Goal: Task Accomplishment & Management: Manage account settings

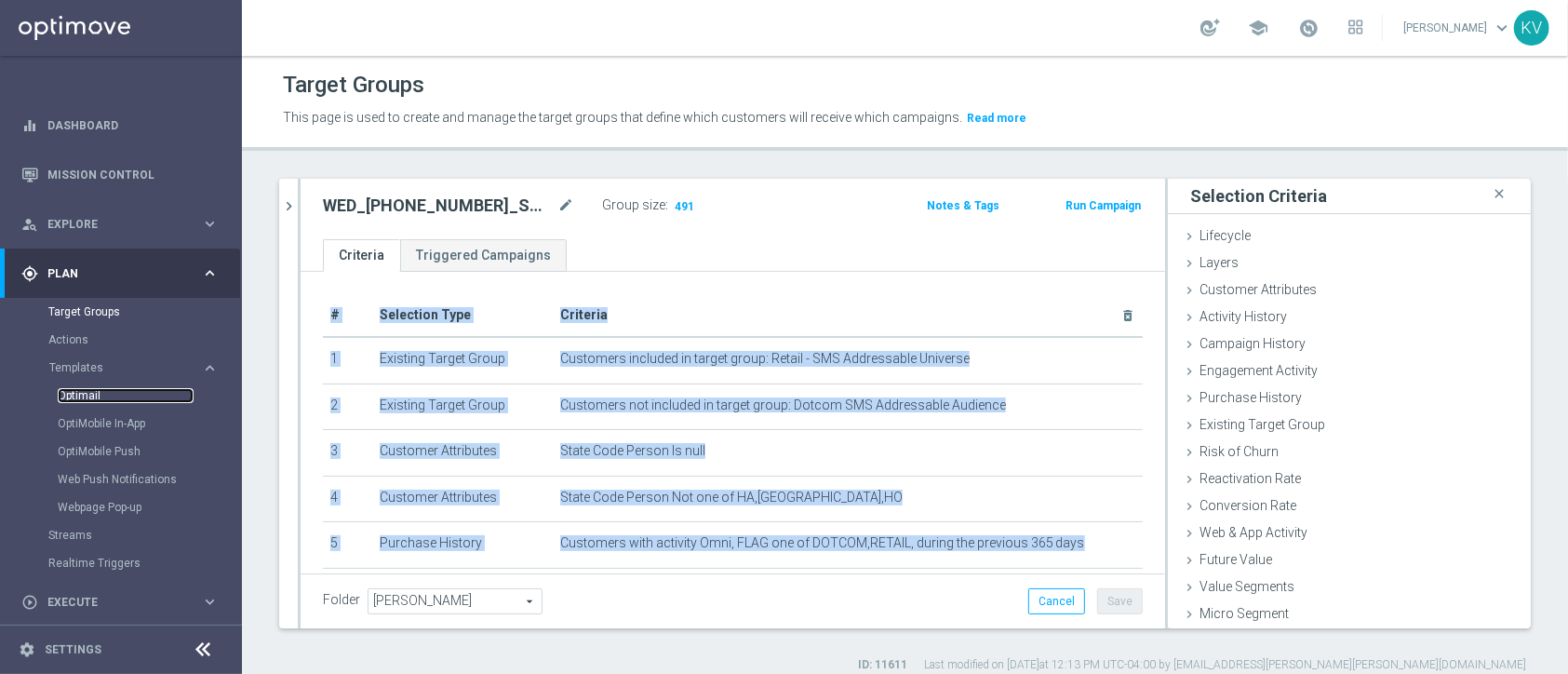
click at [96, 392] on link "Optimail" at bounding box center [125, 396] width 136 height 15
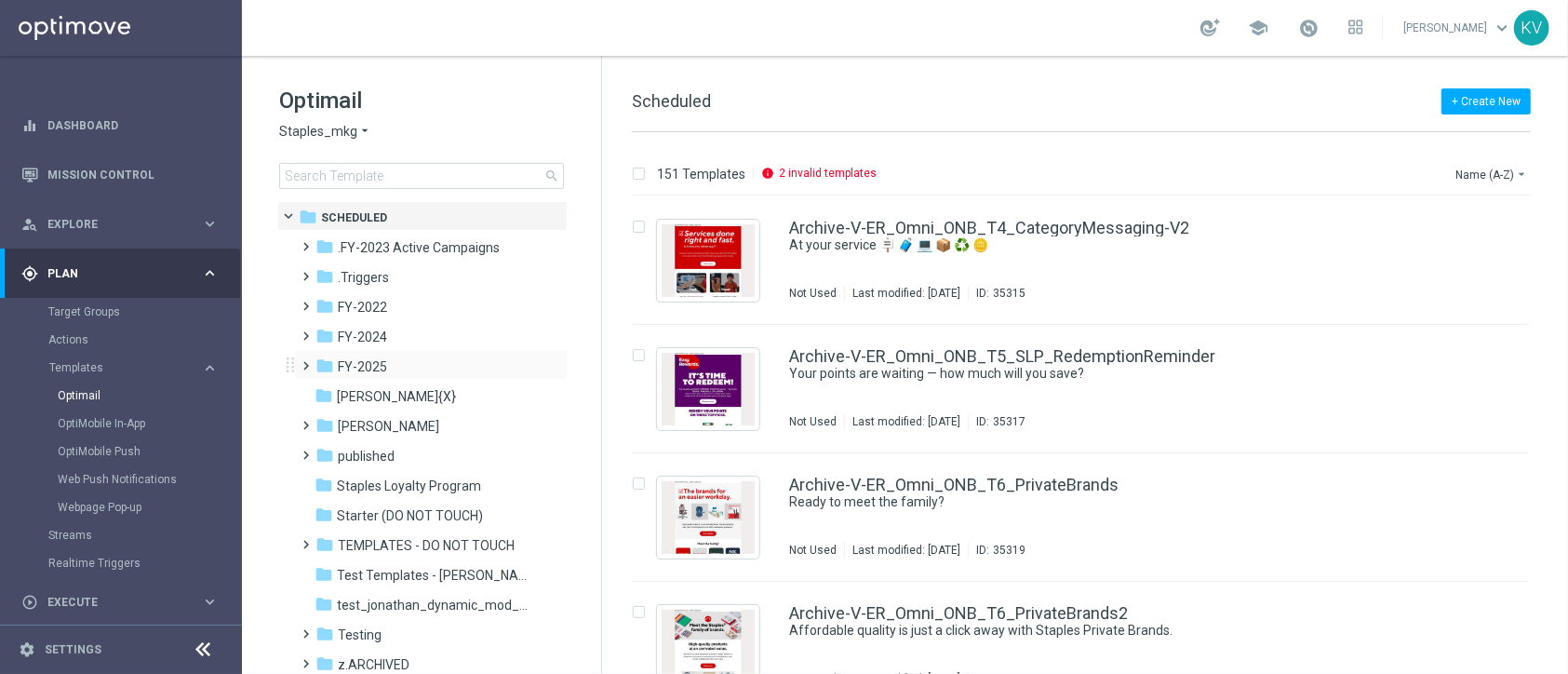
click at [300, 362] on span at bounding box center [303, 358] width 8 height 8
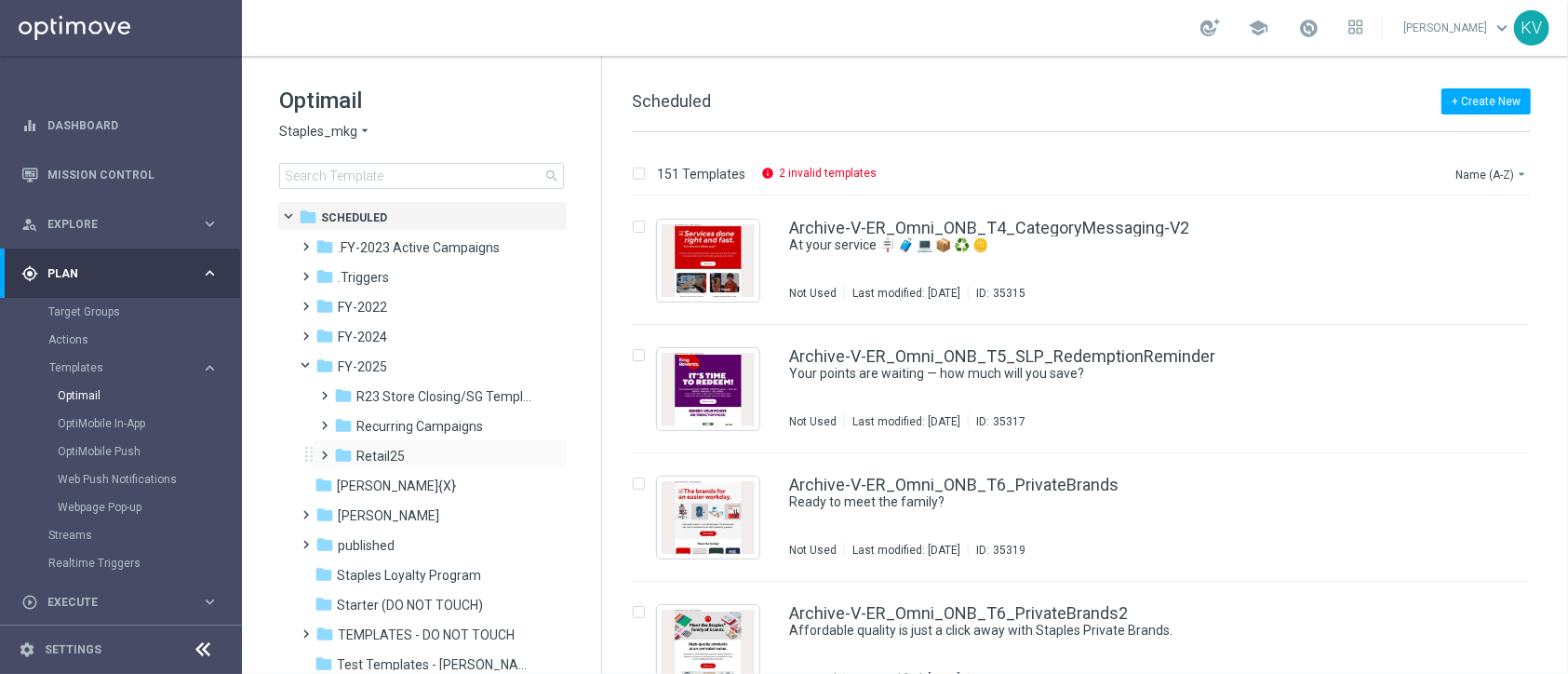
click at [320, 450] on span at bounding box center [321, 447] width 8 height 8
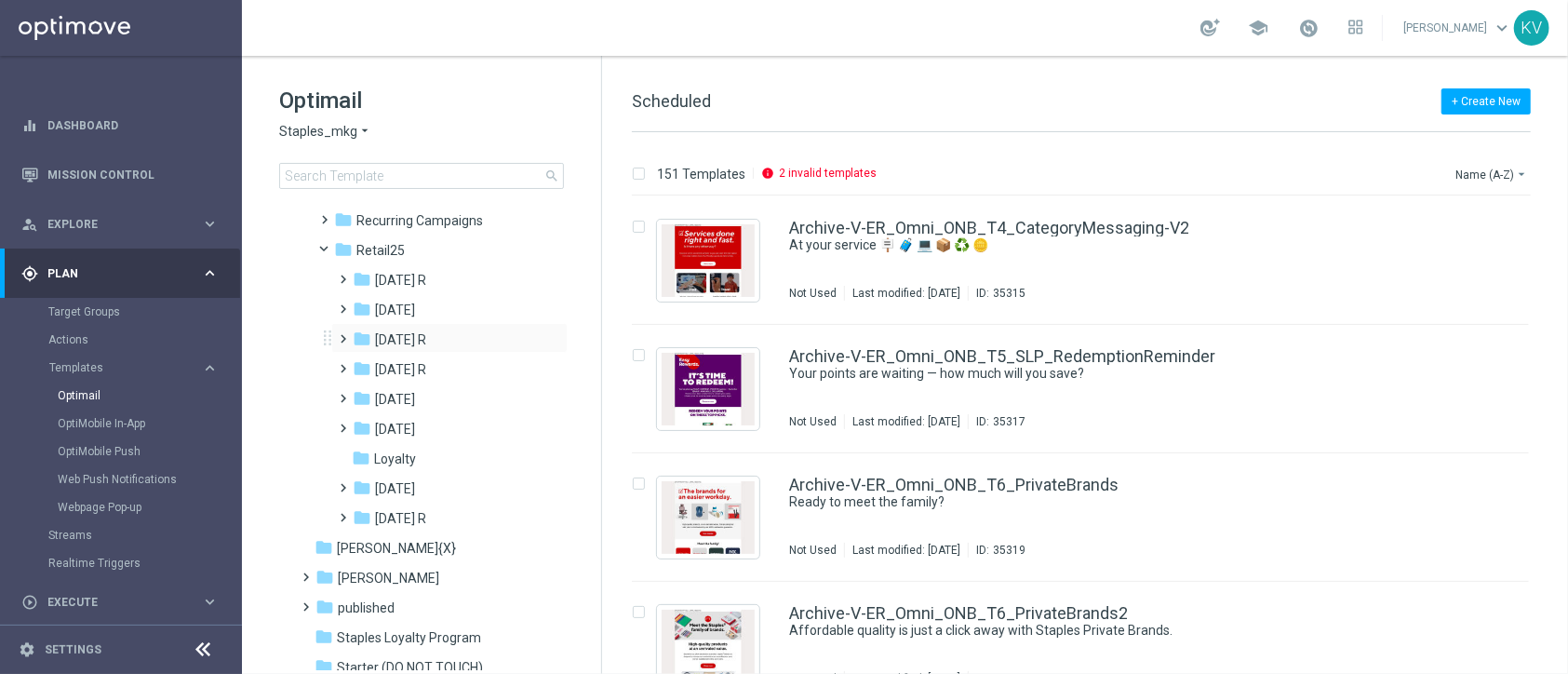
scroll to position [211, 0]
click at [359, 453] on icon "folder" at bounding box center [361, 454] width 19 height 19
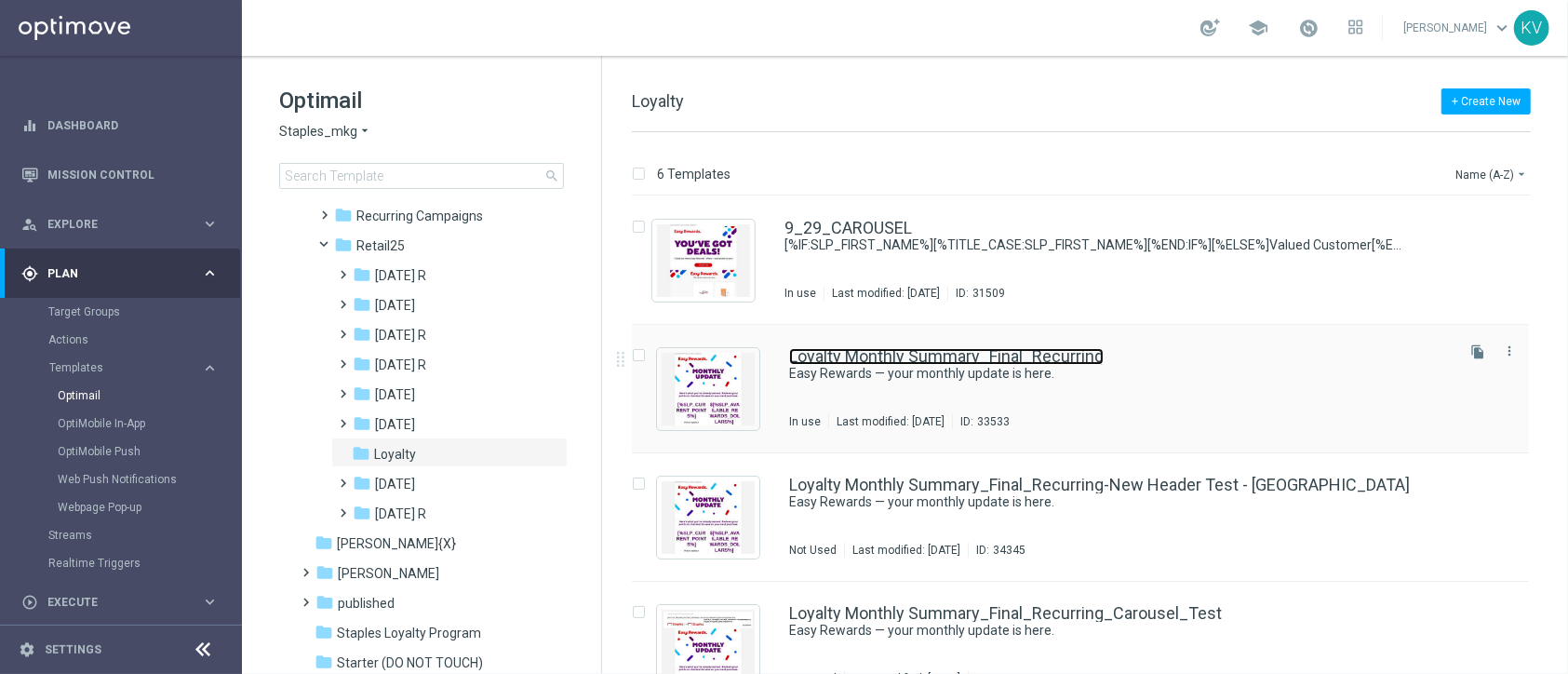
click at [913, 357] on link "Loyalty Monthly Summary_Final_Recurring" at bounding box center [945, 357] width 314 height 17
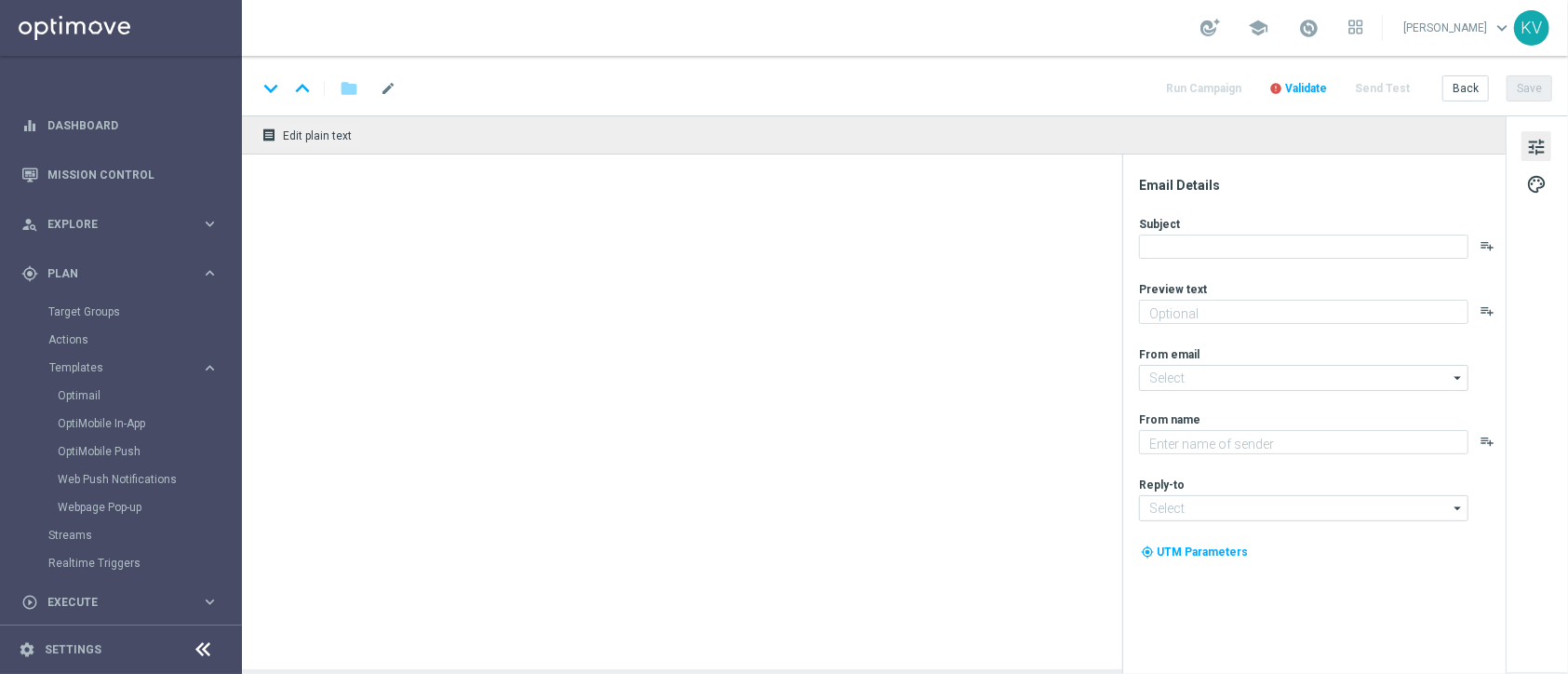
type textarea "Redeem your points to save on your next purchase!"
type input "[EMAIL_ADDRESS][DOMAIN_NAME]"
type textarea "Staples"
type input "[EMAIL_ADDRESS][DOMAIN_NAME]"
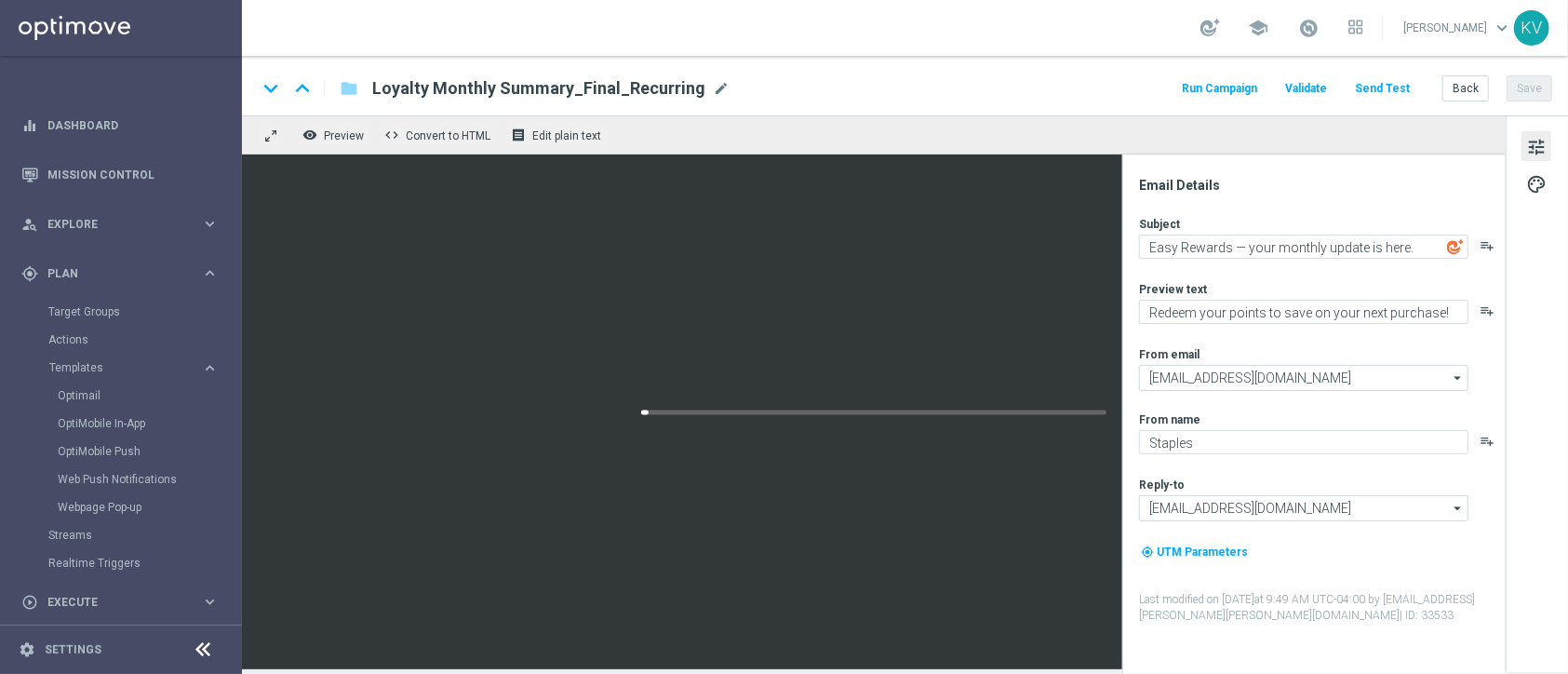
click at [699, 91] on div "Loyalty Monthly Summary_Final_Recurring mode_edit" at bounding box center [551, 89] width 358 height 25
click at [105, 309] on link "Target Groups" at bounding box center [121, 312] width 145 height 15
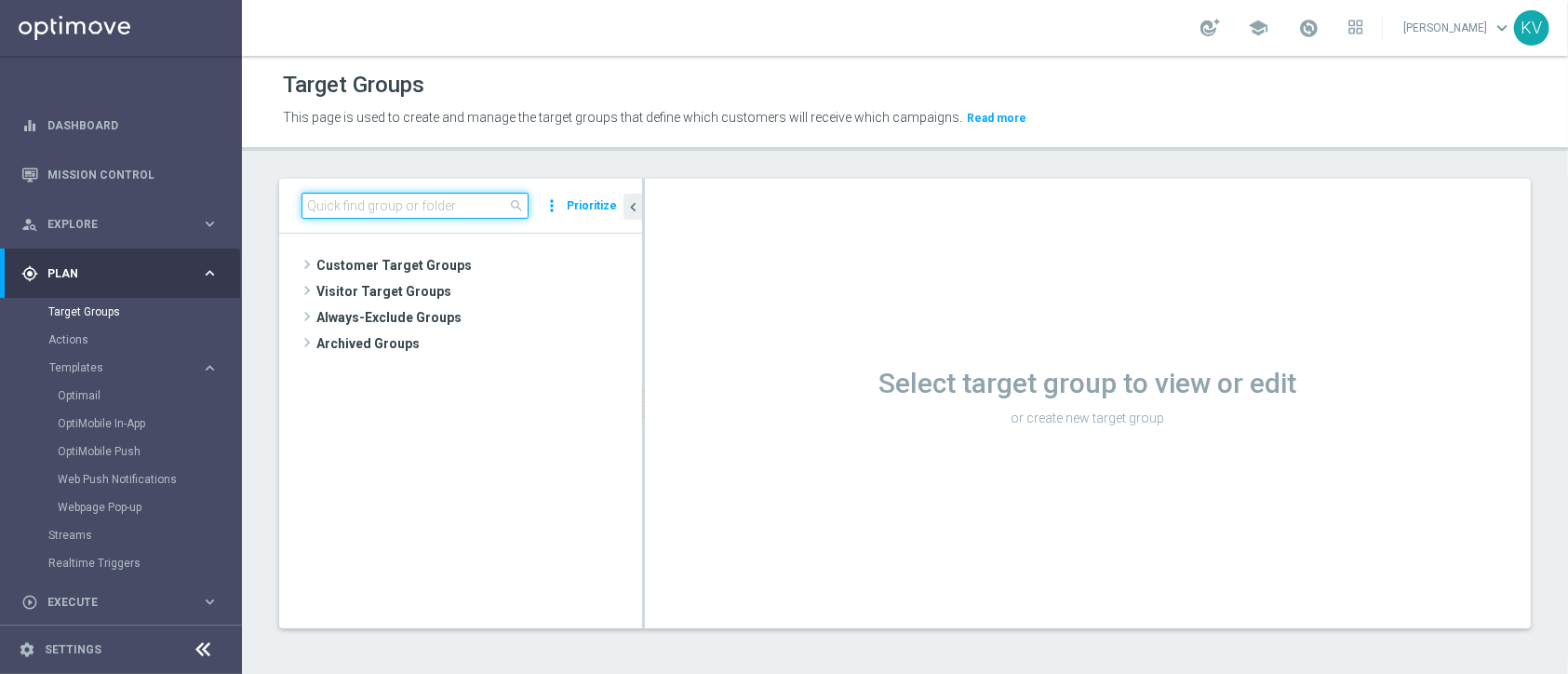
click at [399, 209] on input at bounding box center [415, 206] width 227 height 26
paste input "TUES_[PHONE_NUMBER]_SMS_RET_BTS"
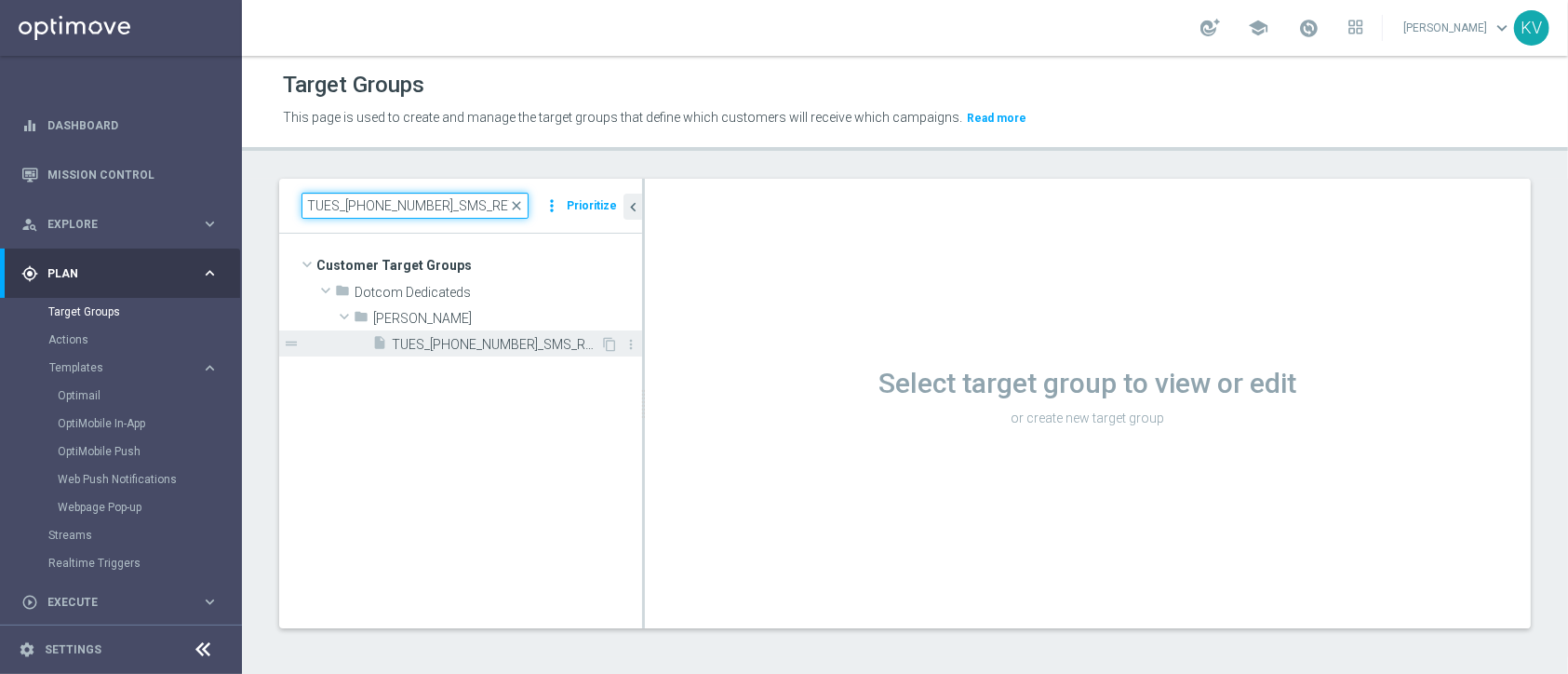
type input "TUES_[PHONE_NUMBER]_SMS_RET_BTS"
click at [440, 350] on span "TUES_[PHONE_NUMBER]_SMS_RET_BTS" at bounding box center [495, 345] width 209 height 16
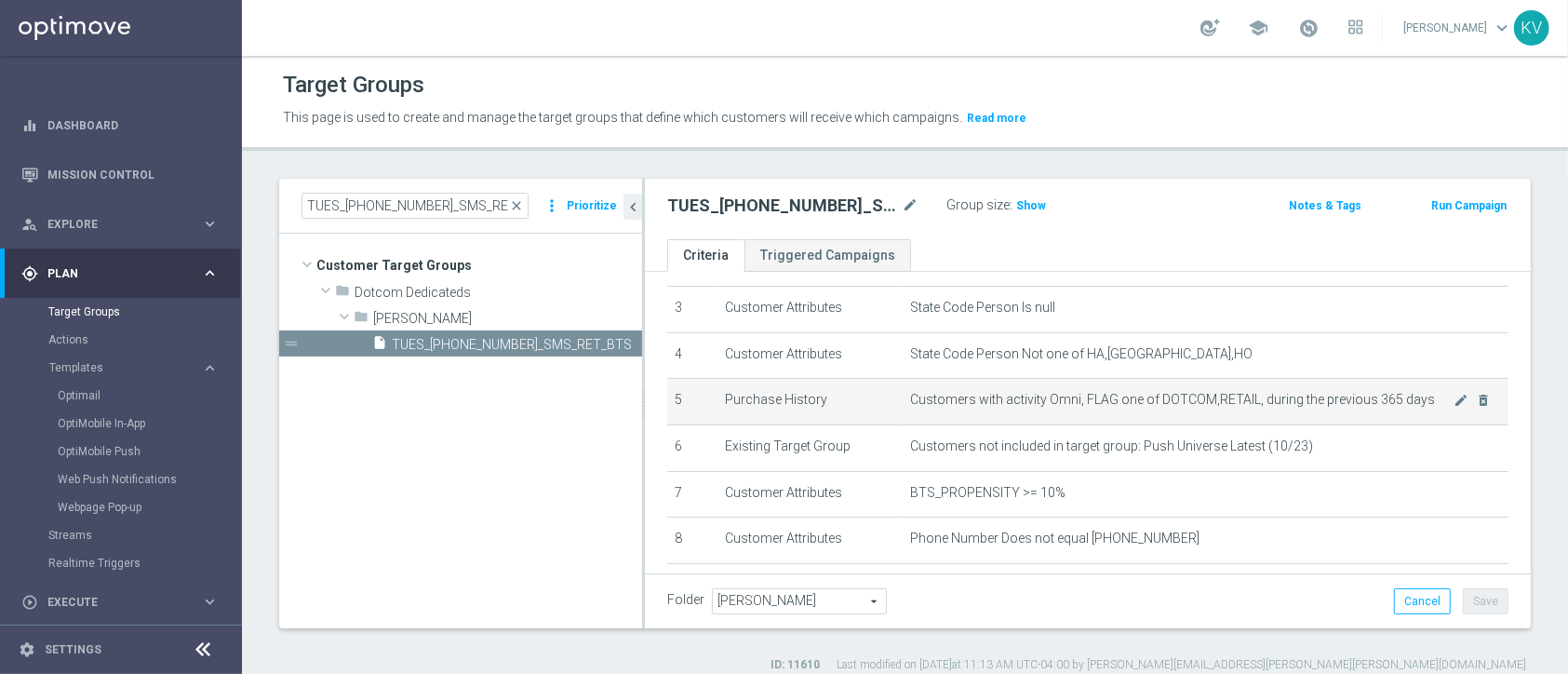
scroll to position [285, 0]
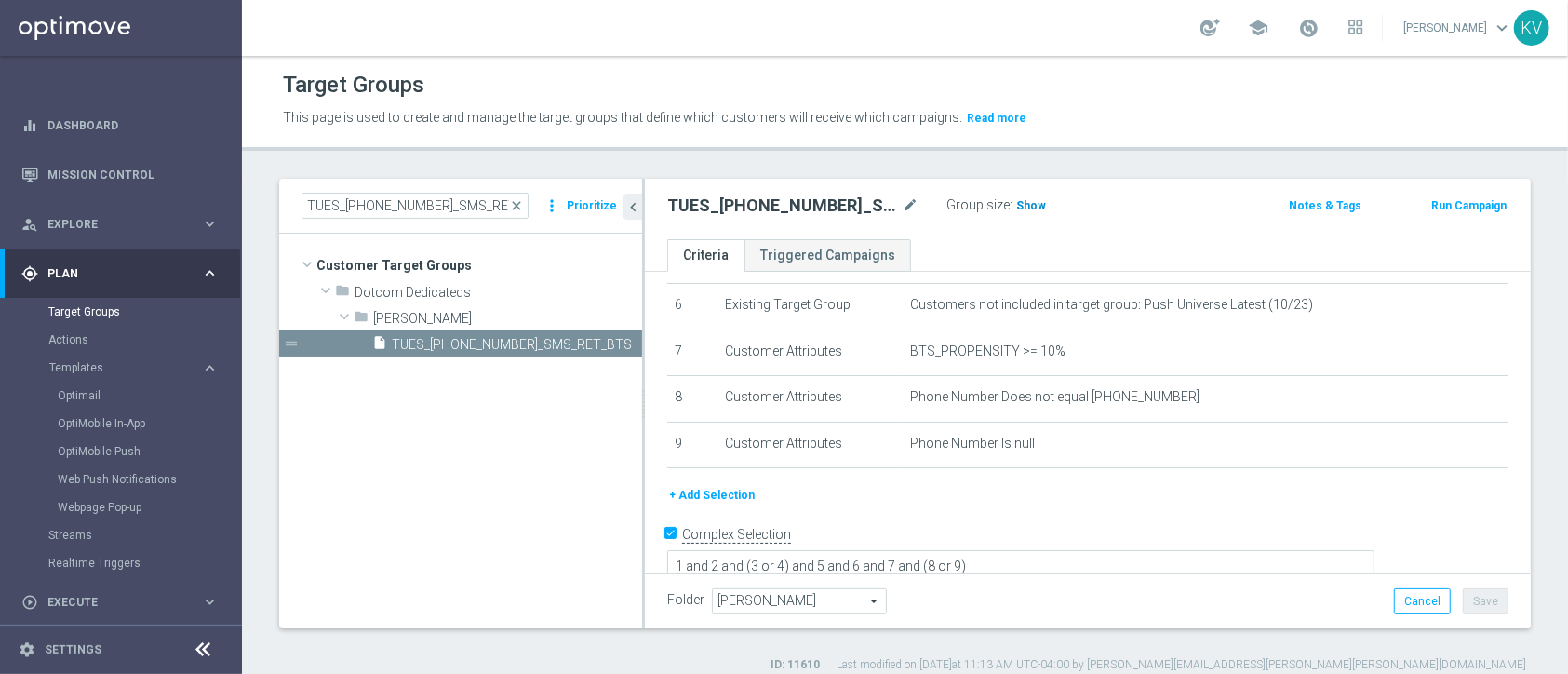
click at [1033, 204] on span "Show" at bounding box center [1031, 206] width 30 height 13
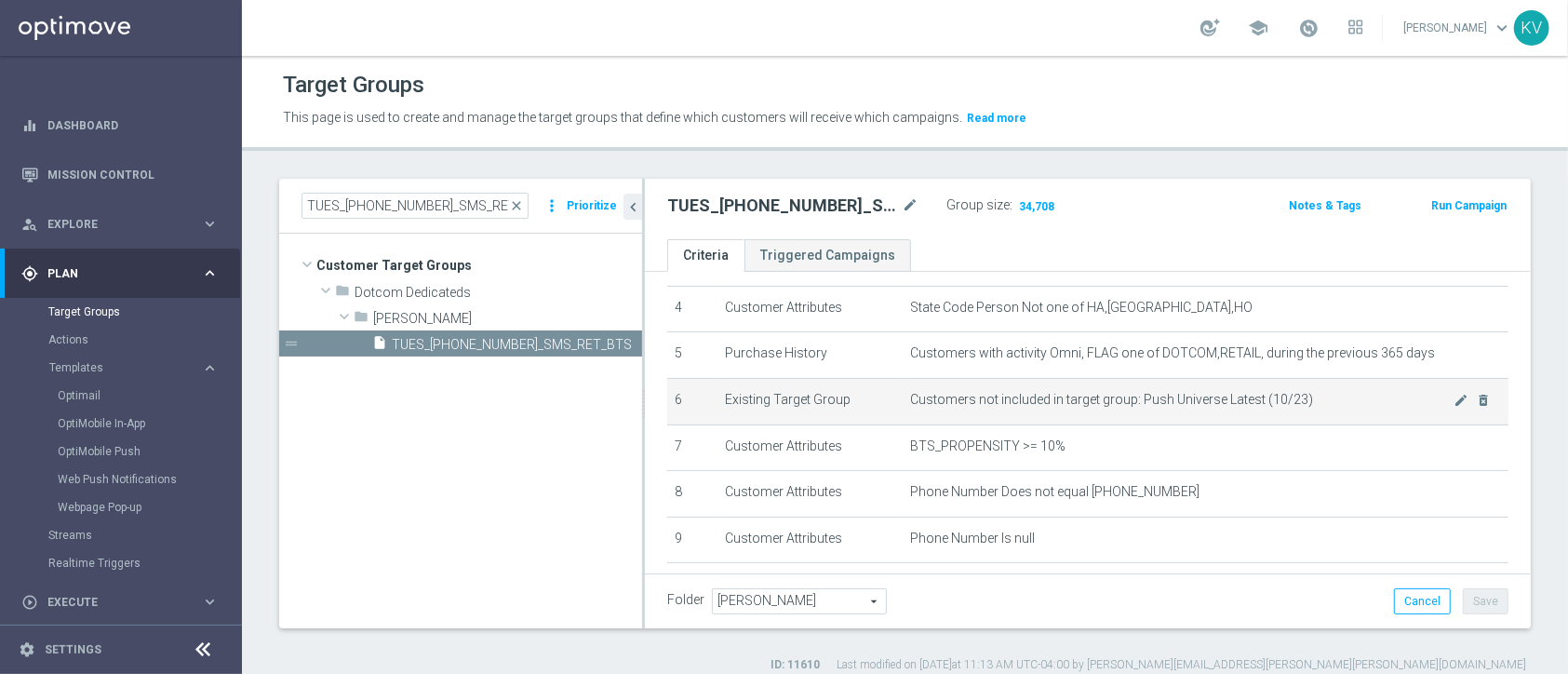
scroll to position [197, 0]
